Goal: Task Accomplishment & Management: Manage account settings

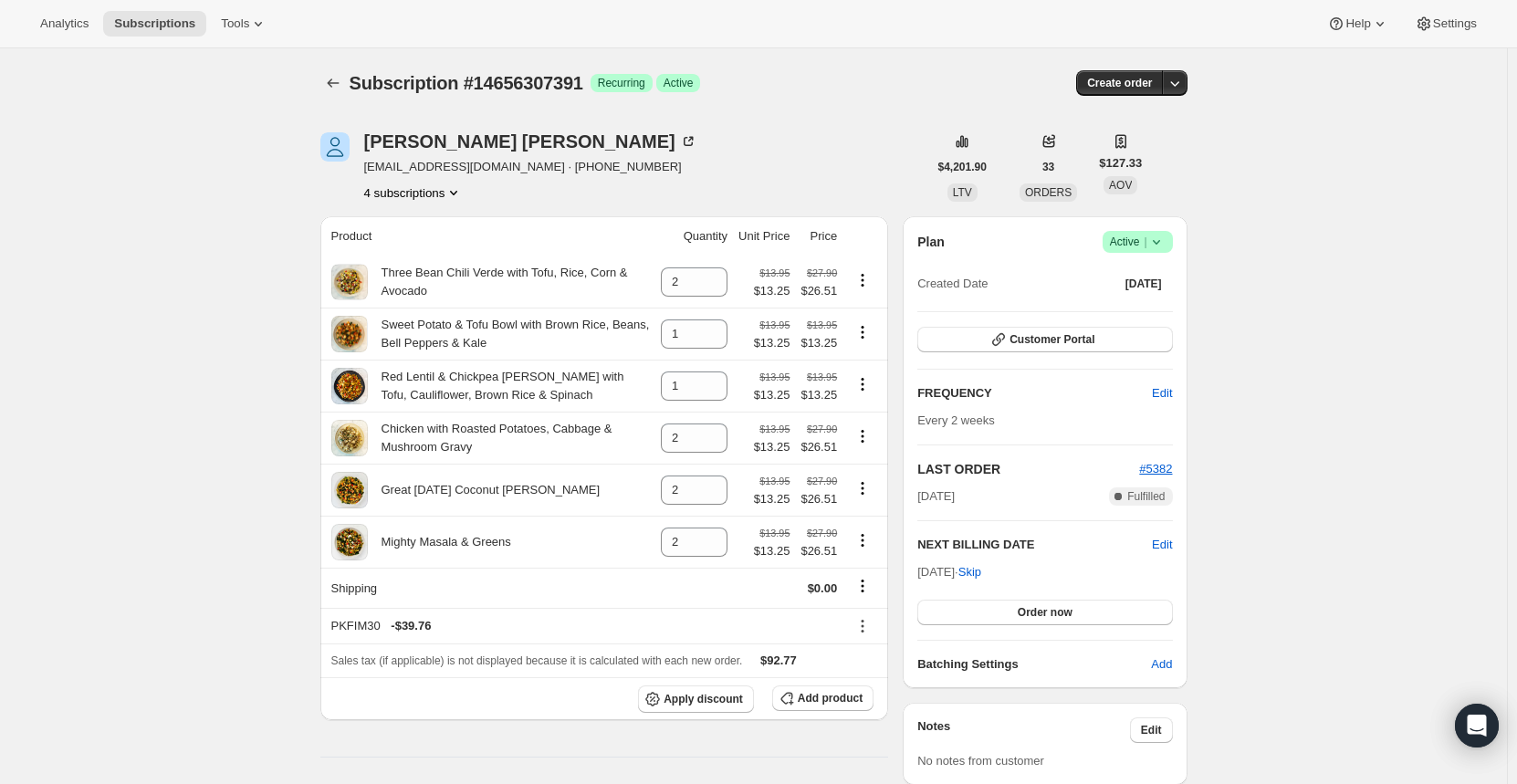
scroll to position [456, 0]
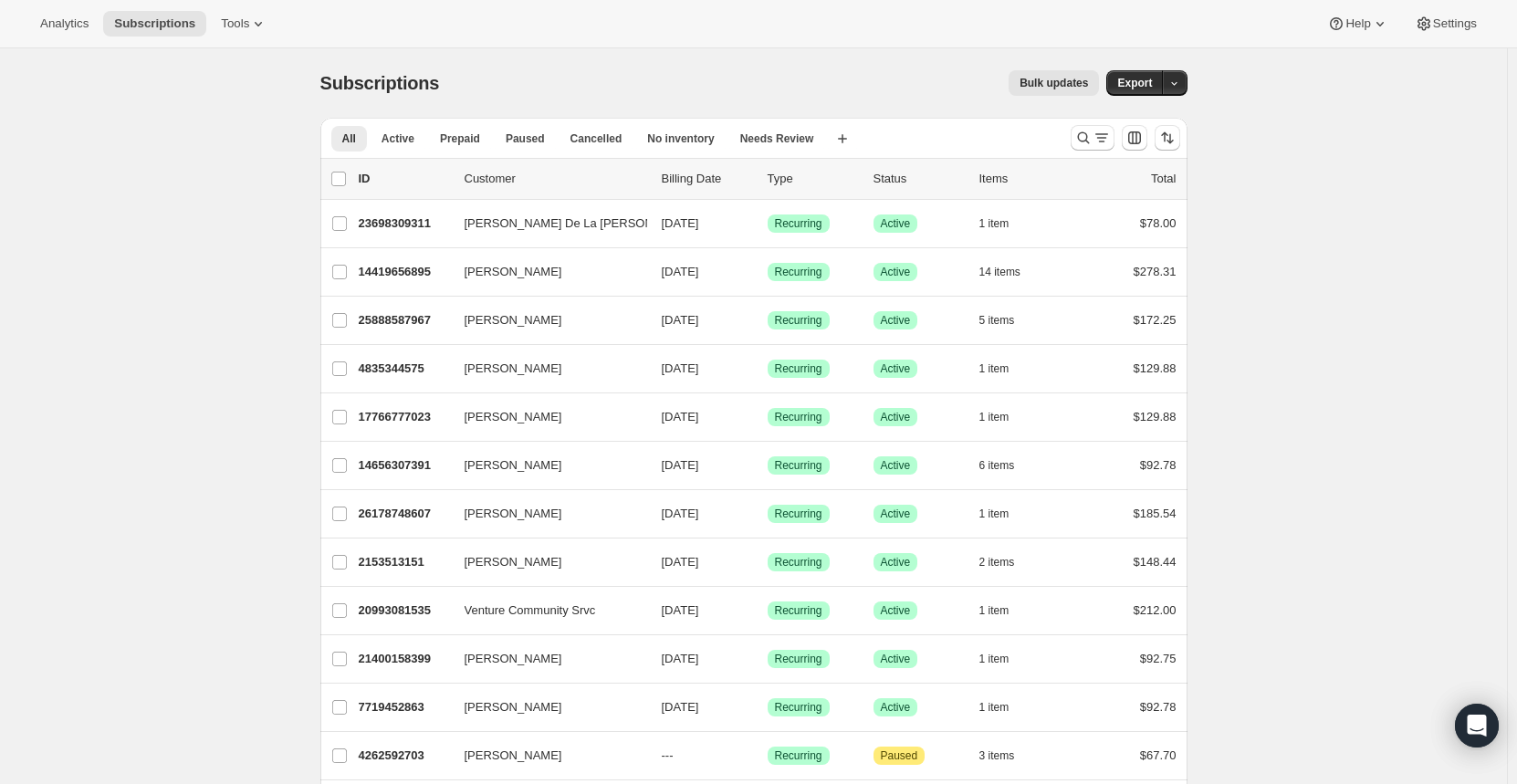
click at [430, 465] on p "14656307391" at bounding box center [405, 465] width 92 height 19
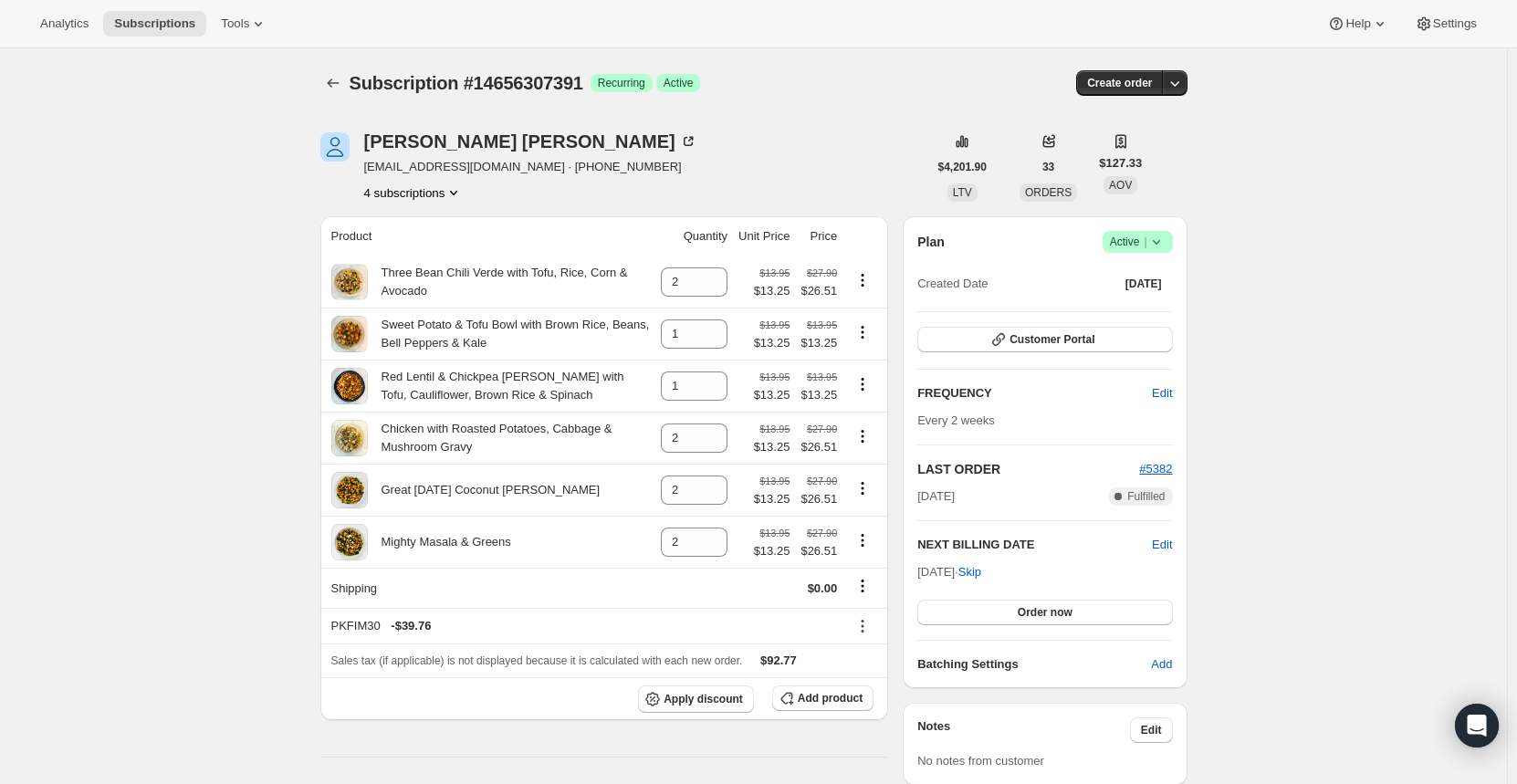
click at [459, 190] on icon "Product actions" at bounding box center [454, 192] width 19 height 19
click at [448, 193] on icon "Product actions" at bounding box center [454, 192] width 19 height 19
click at [410, 260] on span "26810810559" at bounding box center [391, 257] width 73 height 14
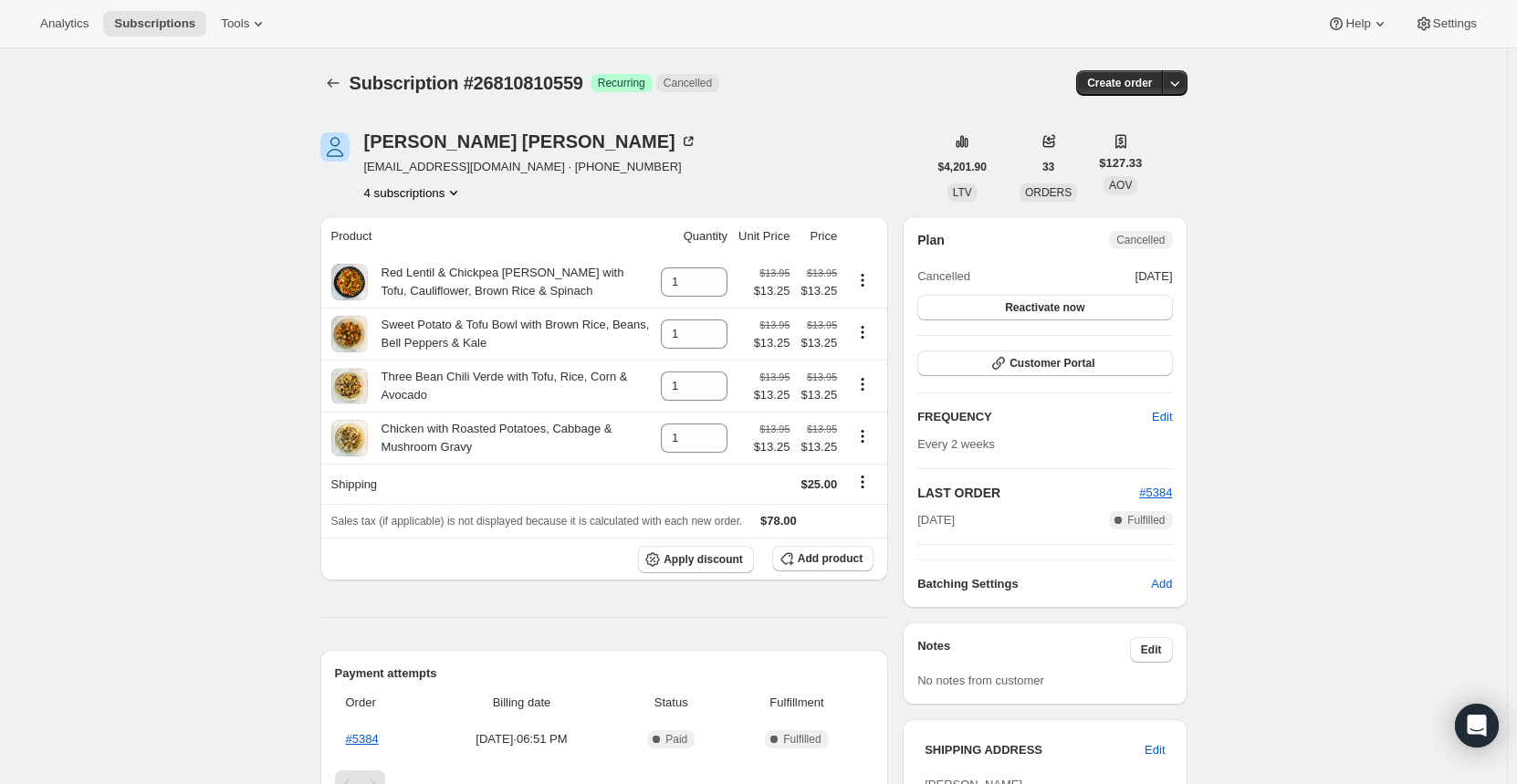
click at [341, 81] on icon "Subscriptions" at bounding box center [333, 83] width 19 height 19
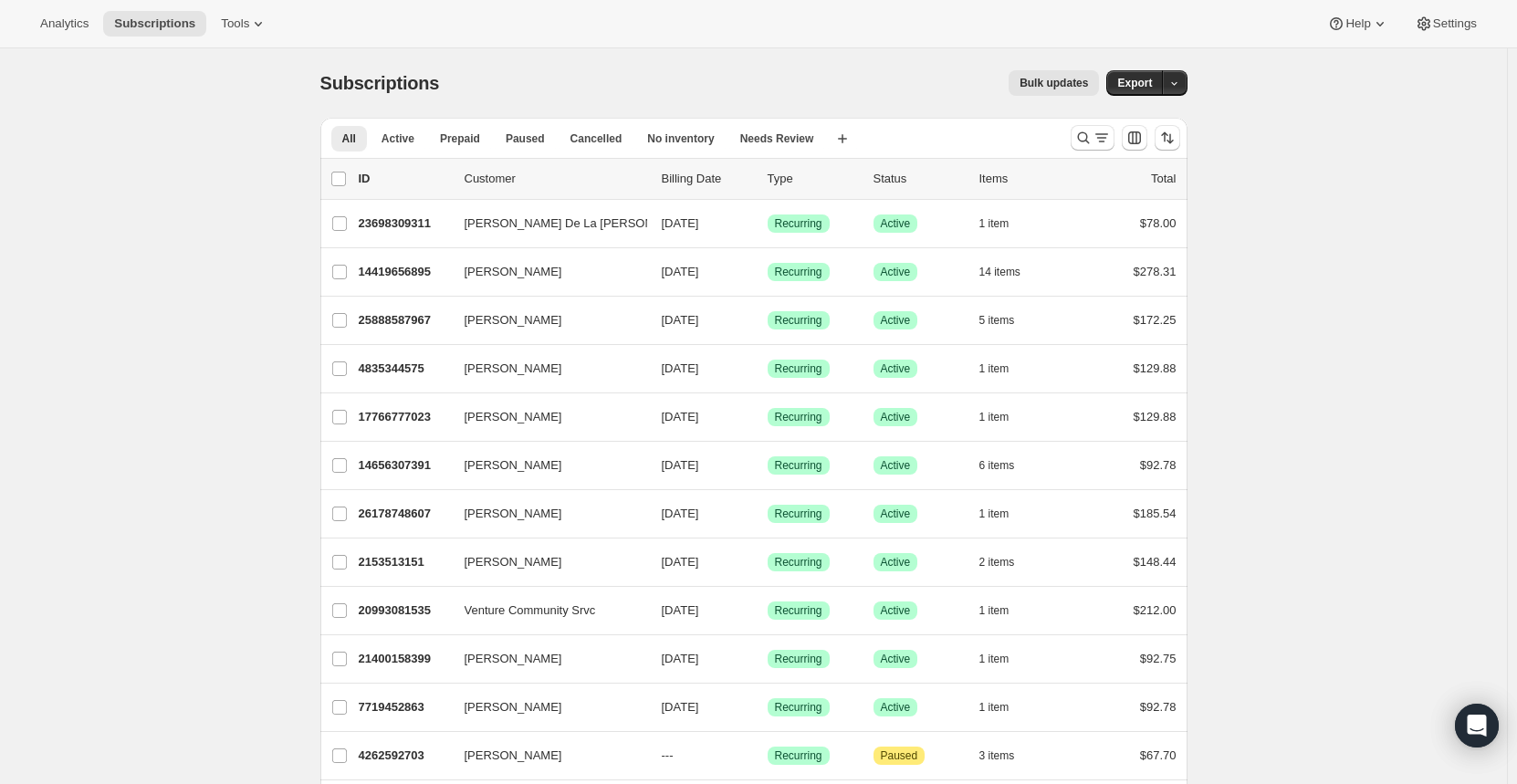
click at [412, 469] on p "14656307391" at bounding box center [405, 465] width 92 height 19
